Goal: Task Accomplishment & Management: Understand process/instructions

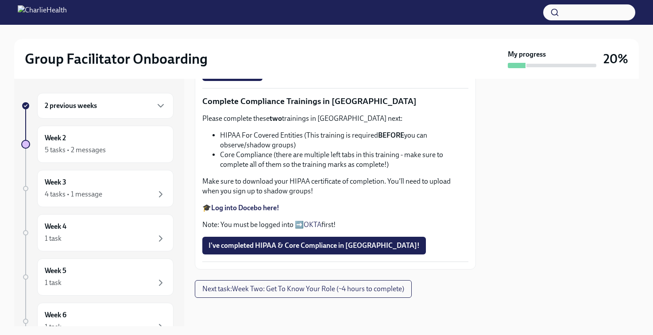
scroll to position [808, 0]
click at [275, 246] on span "I've completed HIPAA & Core Compliance in [GEOGRAPHIC_DATA]!" at bounding box center [313, 245] width 211 height 9
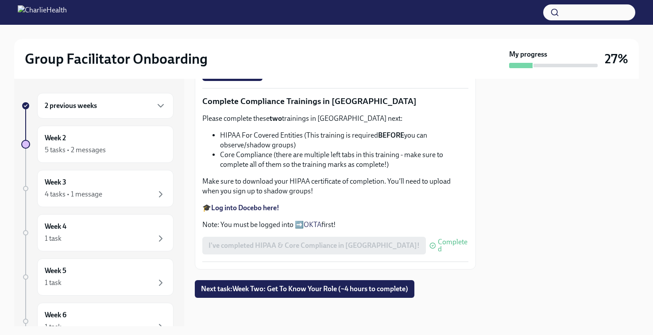
scroll to position [521, 0]
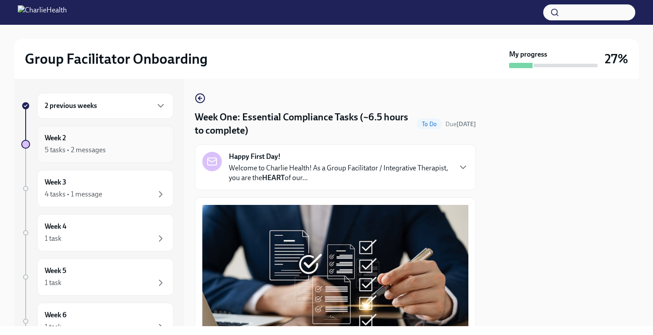
click at [83, 140] on div "Week 2 5 tasks • 2 messages" at bounding box center [105, 144] width 121 height 22
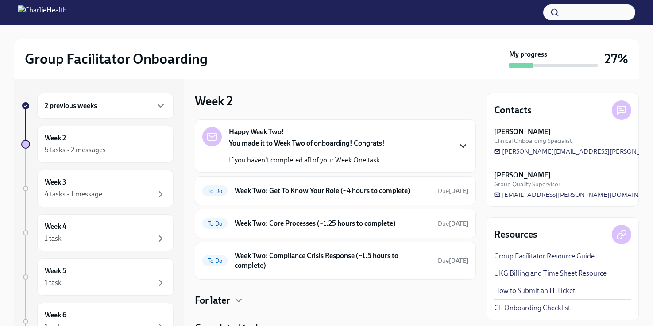
click at [457, 145] on icon "button" at bounding box center [462, 146] width 11 height 11
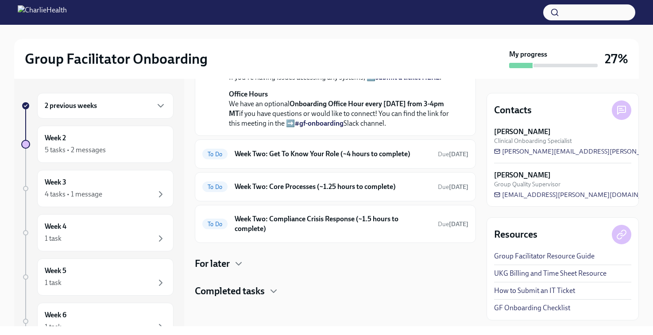
scroll to position [275, 0]
click at [330, 192] on h6 "Week Two: Core Processes (~1.25 hours to complete)" at bounding box center [332, 187] width 196 height 10
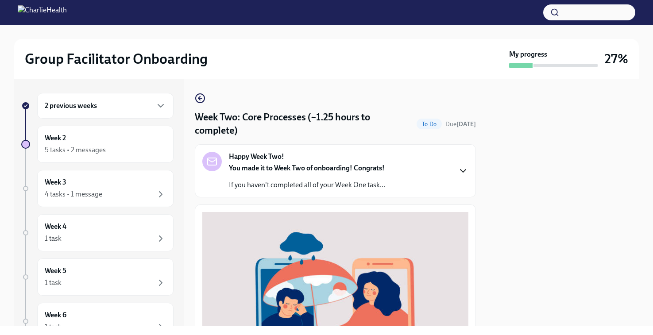
click at [459, 171] on icon "button" at bounding box center [462, 170] width 11 height 11
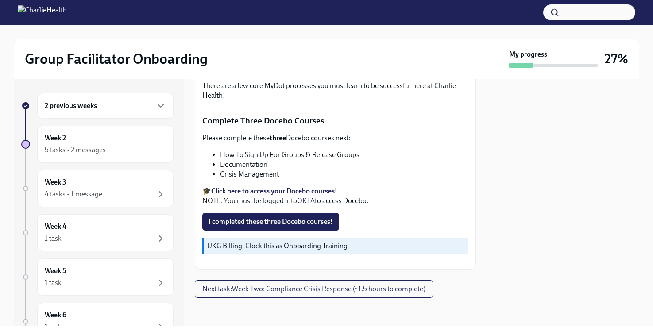
scroll to position [598, 0]
click at [76, 143] on div "Week 2 5 tasks • 2 messages" at bounding box center [105, 144] width 121 height 22
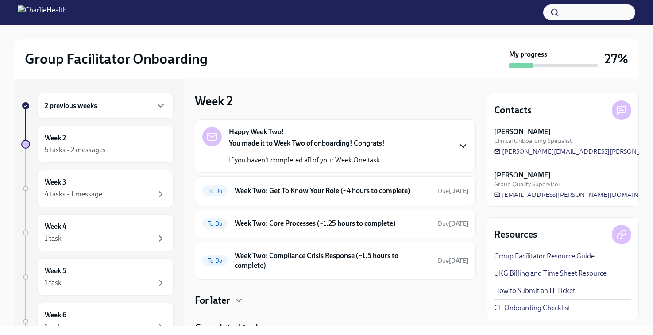
click at [457, 150] on icon "button" at bounding box center [462, 146] width 11 height 11
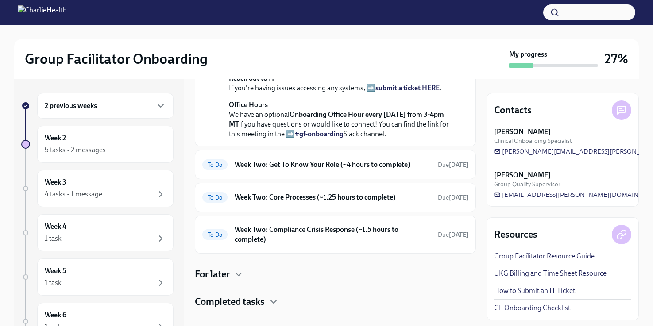
scroll to position [249, 0]
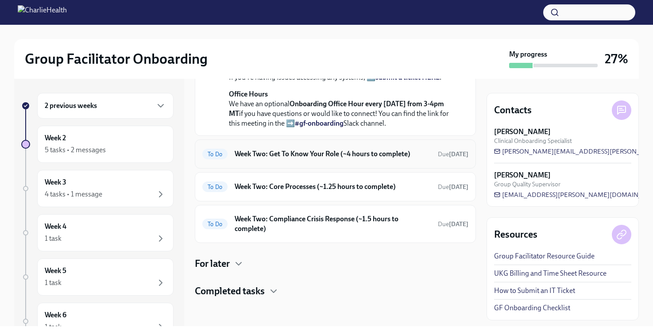
click at [334, 159] on h6 "Week Two: Get To Know Your Role (~4 hours to complete)" at bounding box center [332, 154] width 196 height 10
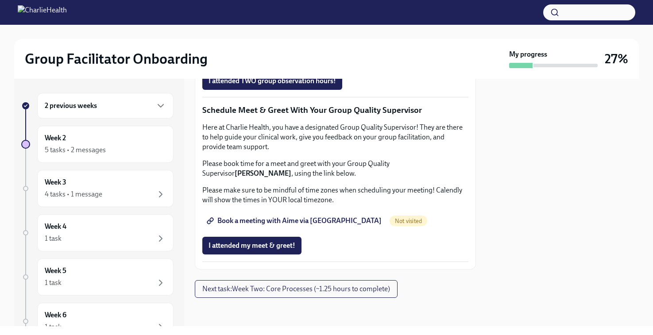
scroll to position [893, 0]
click at [261, 288] on span "Next task : Week Two: Core Processes (~1.25 hours to complete)" at bounding box center [296, 288] width 188 height 9
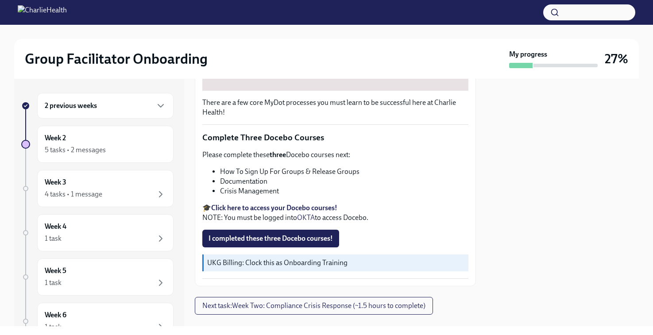
scroll to position [311, 0]
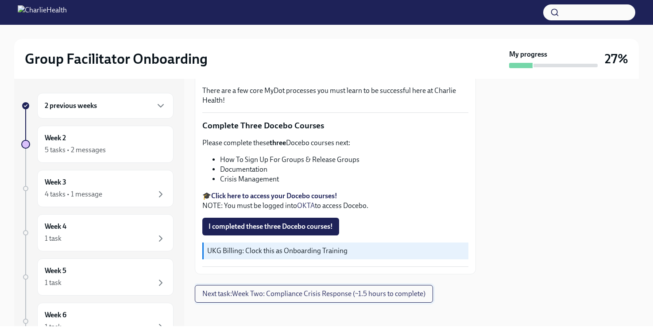
click at [240, 290] on span "Next task : Week Two: Compliance Crisis Response (~1.5 hours to complete)" at bounding box center [313, 293] width 223 height 9
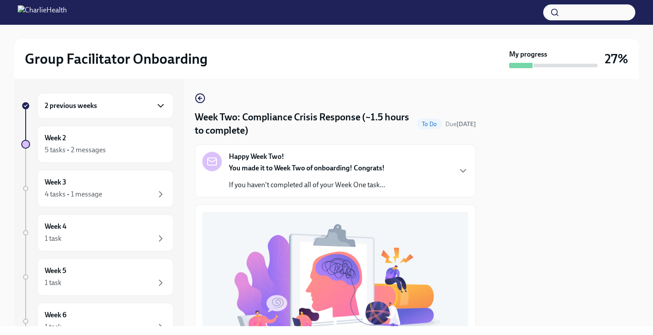
click at [157, 107] on icon "button" at bounding box center [160, 105] width 11 height 11
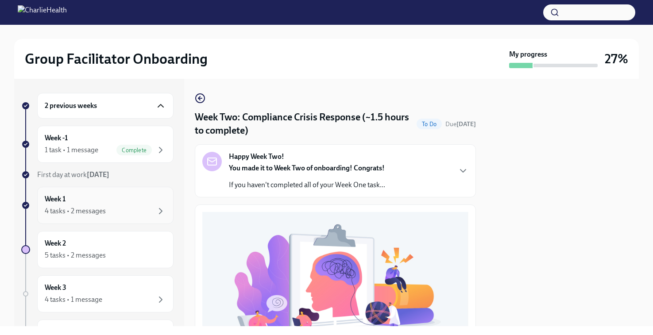
click at [85, 201] on div "Week 1 4 tasks • 2 messages" at bounding box center [105, 205] width 121 height 22
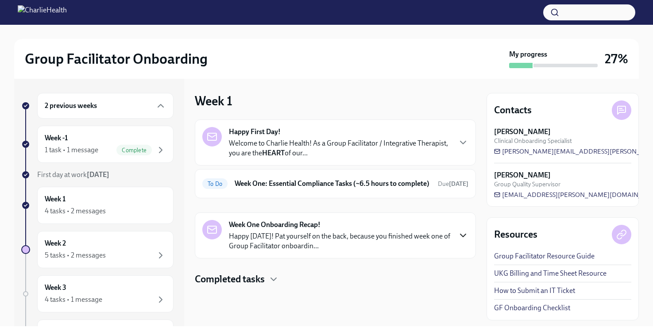
click at [457, 241] on icon "button" at bounding box center [462, 235] width 11 height 11
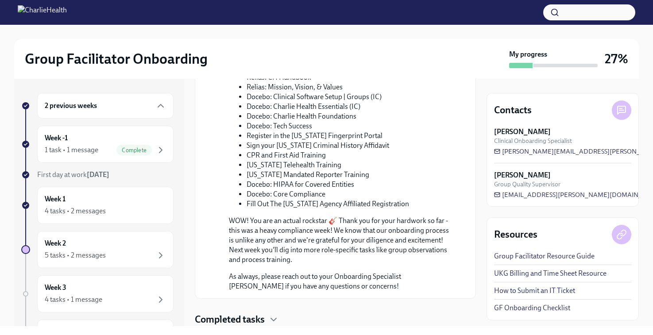
scroll to position [445, 0]
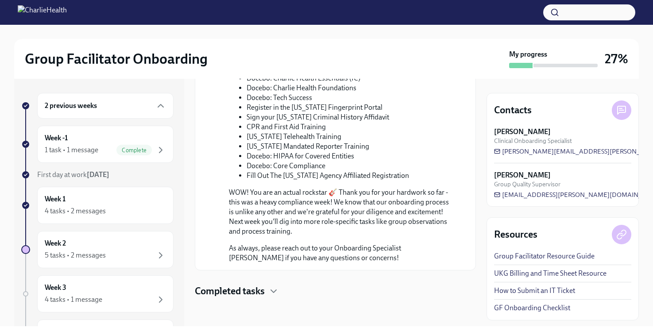
click at [266, 294] on div "Completed tasks" at bounding box center [335, 290] width 281 height 13
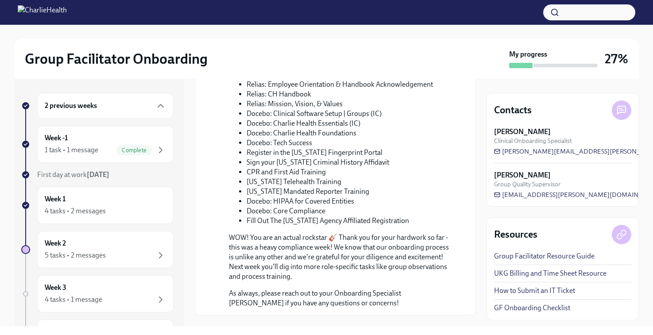
scroll to position [515, 0]
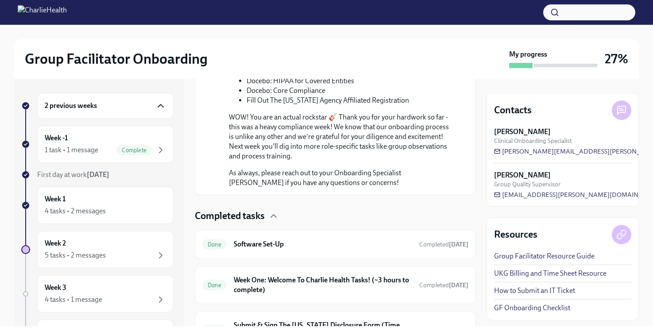
click at [156, 106] on icon "button" at bounding box center [160, 105] width 11 height 11
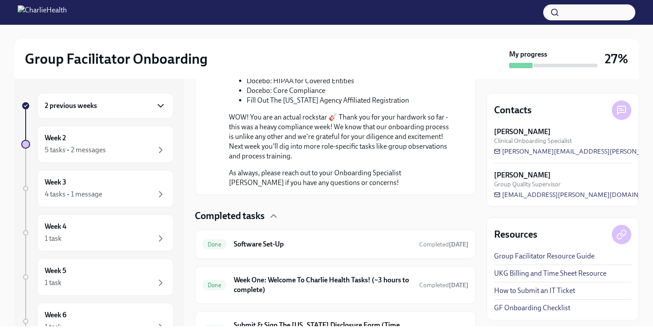
click at [160, 105] on div "2 previous weeks" at bounding box center [105, 106] width 136 height 26
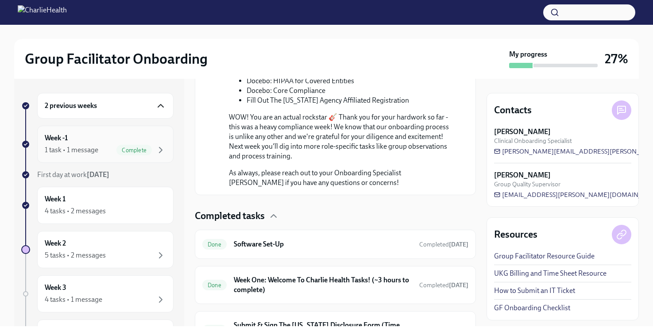
click at [101, 134] on div "Week -1 1 task • 1 message Complete" at bounding box center [105, 144] width 121 height 22
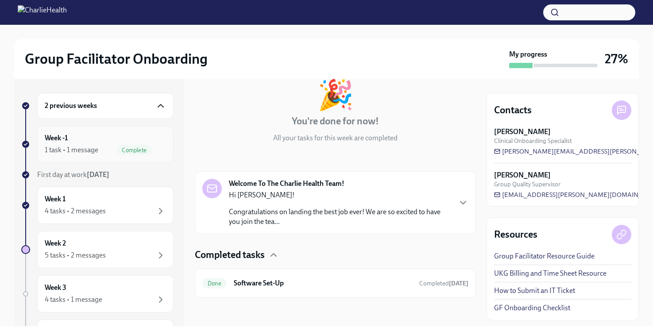
scroll to position [54, 0]
click at [99, 108] on div "2 previous weeks" at bounding box center [105, 105] width 121 height 11
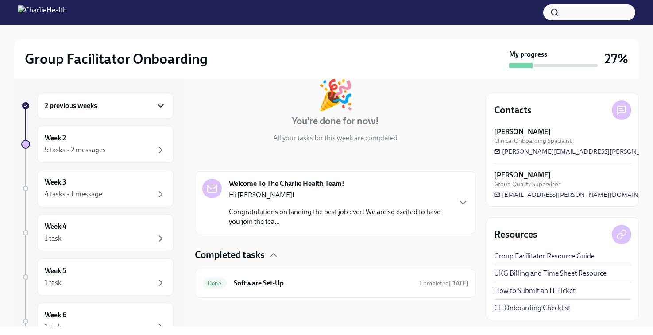
click at [155, 102] on icon "button" at bounding box center [160, 105] width 11 height 11
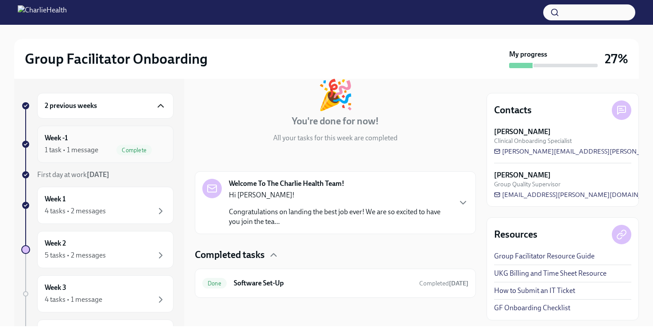
click at [89, 135] on div "Week -1 1 task • 1 message Complete" at bounding box center [105, 144] width 121 height 22
click at [457, 204] on icon "button" at bounding box center [462, 202] width 11 height 11
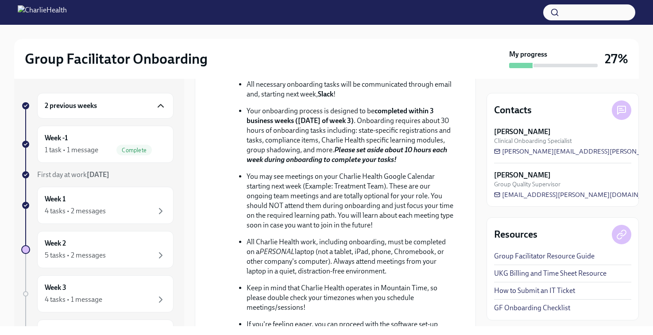
scroll to position [299, 0]
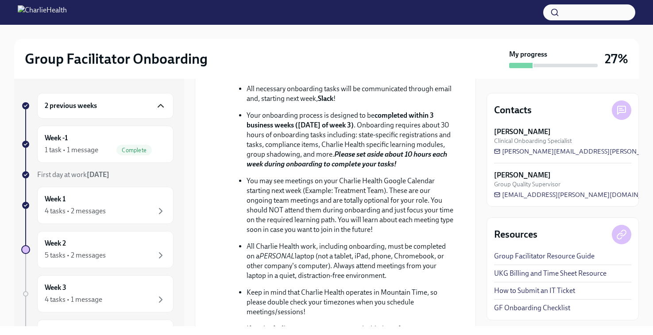
click at [551, 273] on link "UKG Billing and Time Sheet Resource" at bounding box center [550, 274] width 112 height 10
